Goal: Book appointment/travel/reservation

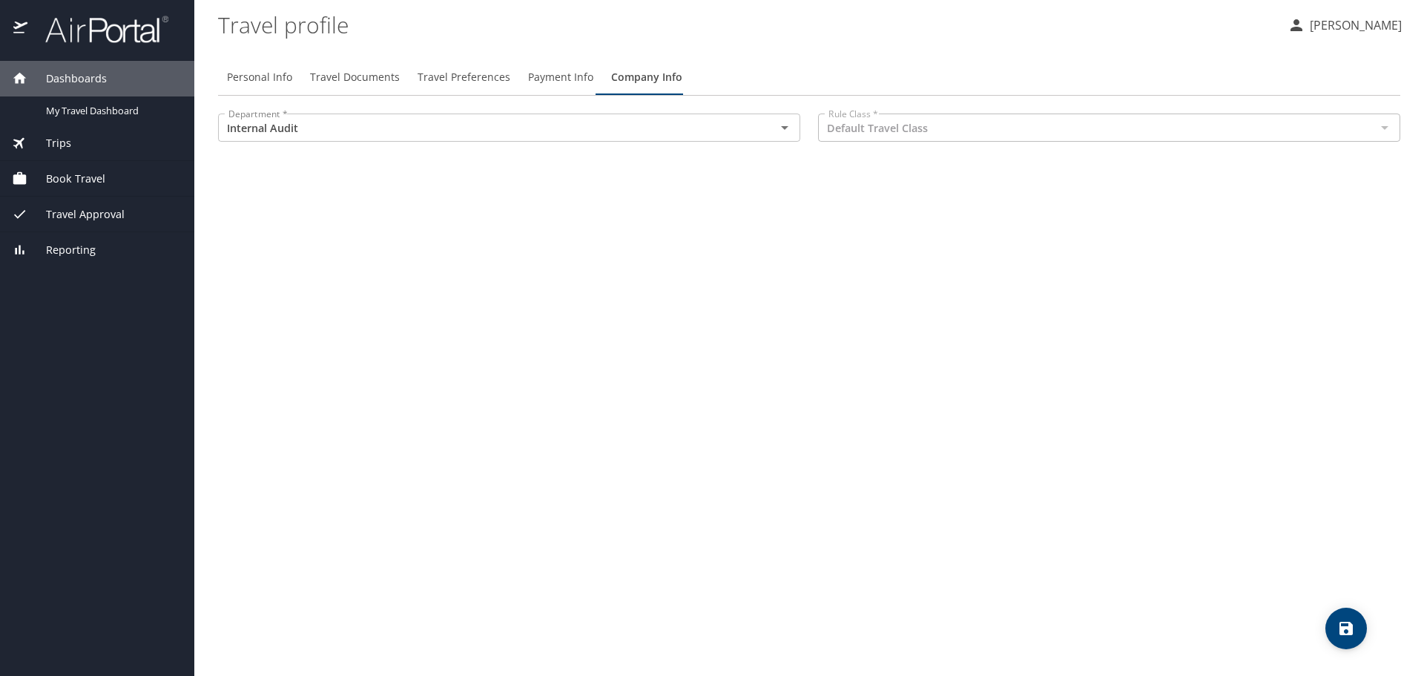
click at [91, 169] on div "Book Travel" at bounding box center [97, 179] width 194 height 36
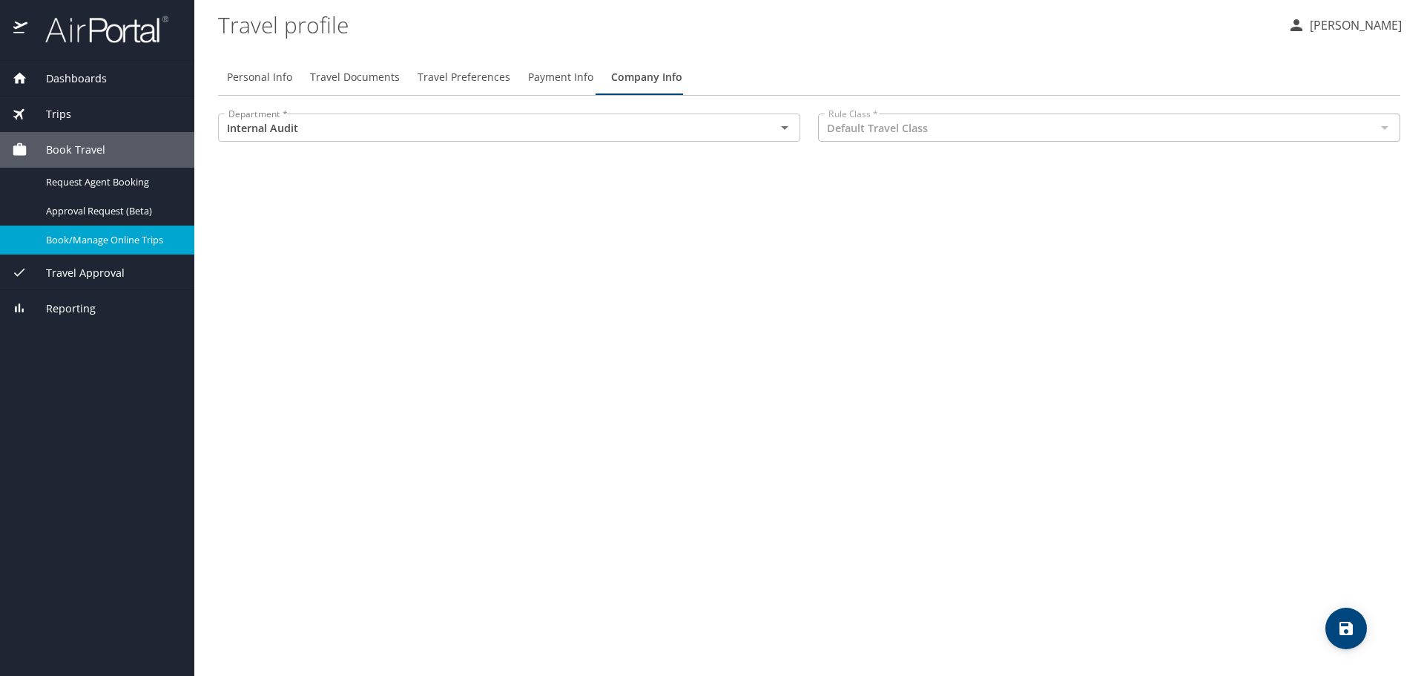
click at [154, 244] on span "Book/Manage Online Trips" at bounding box center [111, 240] width 131 height 14
